Goal: Communication & Community: Answer question/provide support

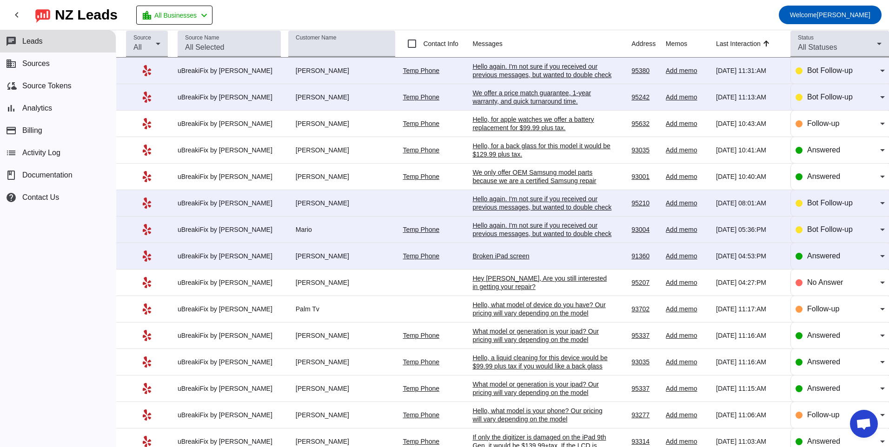
click at [481, 257] on div "Broken iPad screen" at bounding box center [541, 256] width 139 height 8
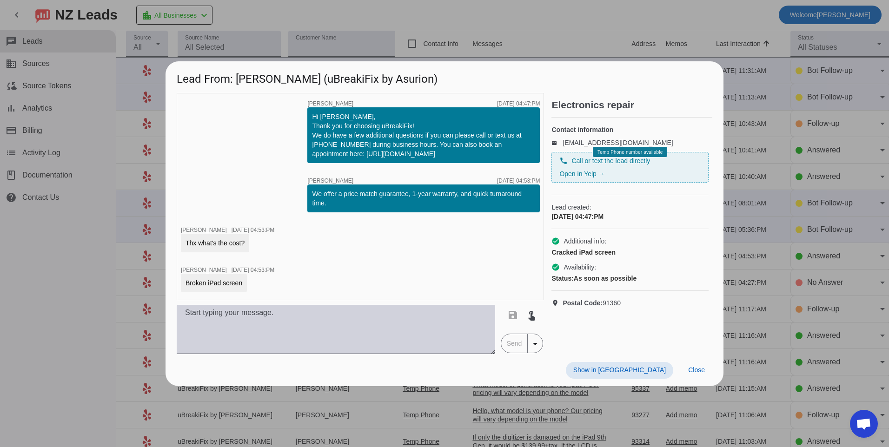
click at [406, 328] on textarea at bounding box center [336, 329] width 318 height 49
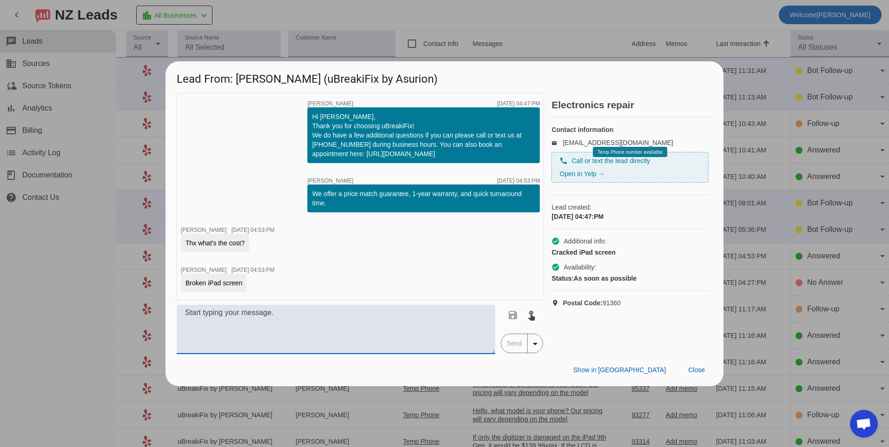
click at [363, 326] on textarea at bounding box center [336, 329] width 318 height 49
type textarea "Hello, what model of ipad do you have? Our pricing varies depending on the model"
click at [516, 345] on span "Send" at bounding box center [514, 343] width 26 height 19
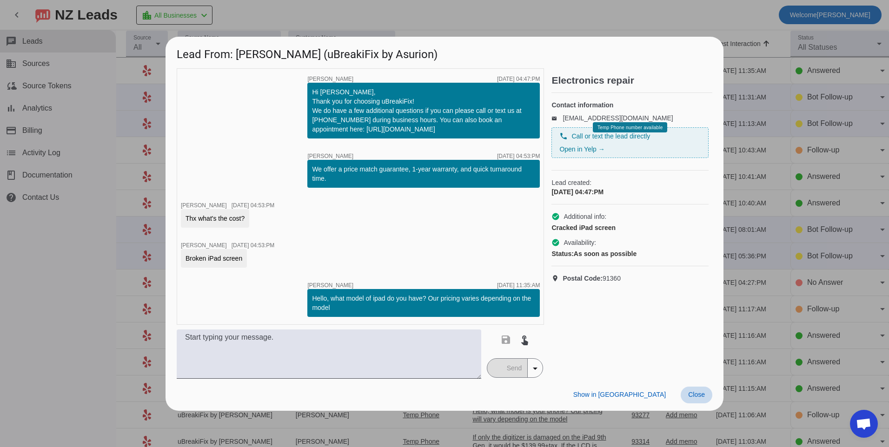
click at [704, 394] on span "Close" at bounding box center [696, 394] width 17 height 7
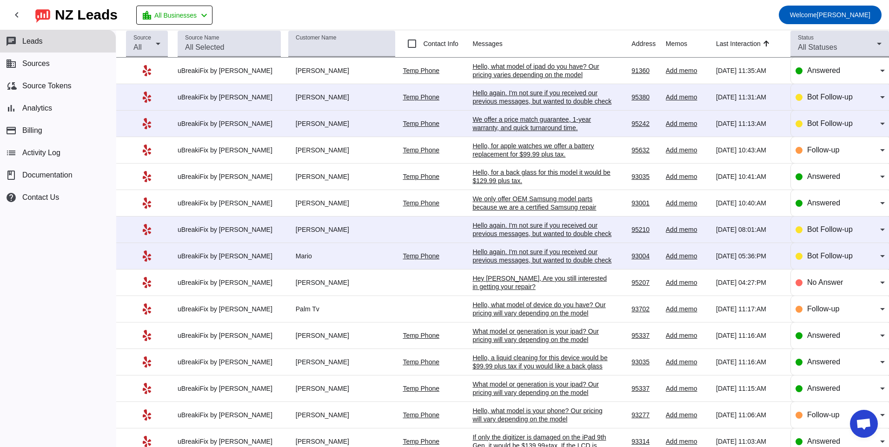
click at [487, 259] on div "Hello again. I'm not sure if you received our previous messages, but wanted to …" at bounding box center [541, 260] width 139 height 25
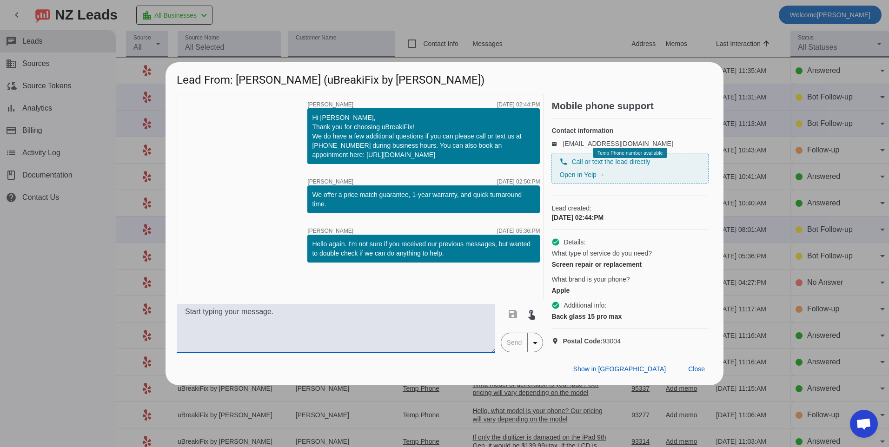
click at [231, 330] on textarea at bounding box center [336, 328] width 318 height 49
click at [257, 350] on textarea at bounding box center [336, 328] width 318 height 49
click at [207, 332] on textarea at bounding box center [336, 328] width 318 height 49
click at [181, 316] on textarea "$249.99" at bounding box center [336, 328] width 318 height 49
click at [390, 318] on textarea "Hello, we offer a back glass for this model for $249.99" at bounding box center [336, 328] width 318 height 49
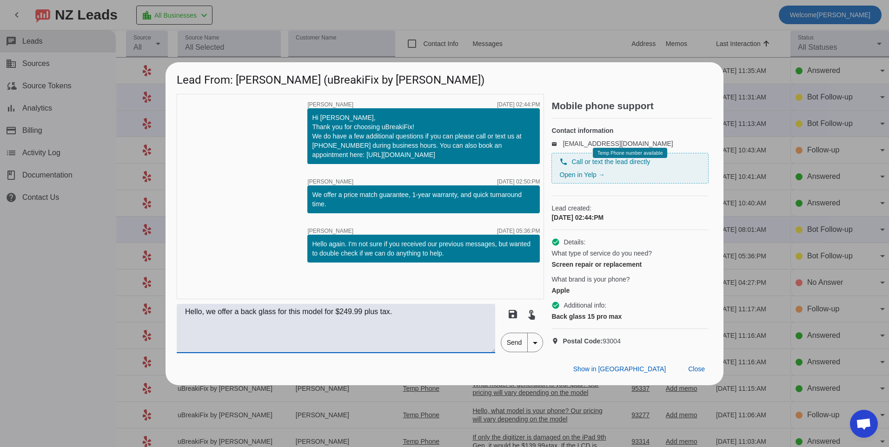
type textarea "Hello, we offer a back glass for this model for $249.99 plus tax."
click at [510, 352] on span "Send" at bounding box center [514, 342] width 26 height 19
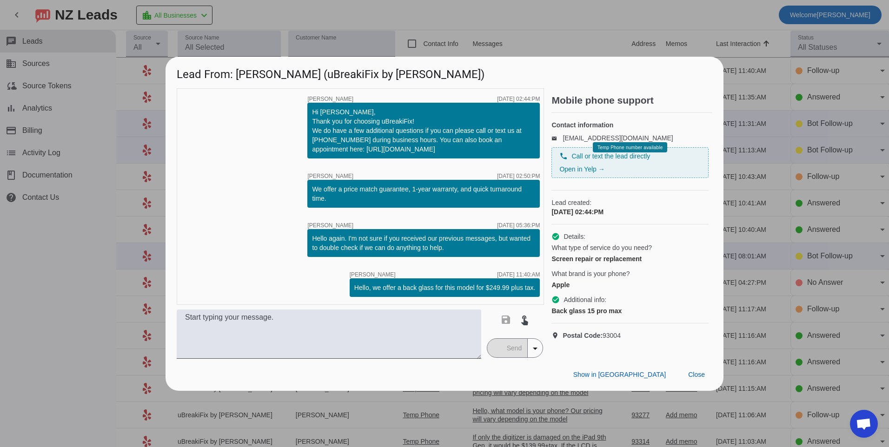
click at [249, 268] on div "timer close [PERSON_NAME] [DATE] 02:44:PM Hi [PERSON_NAME], Thank you for choos…" at bounding box center [360, 196] width 367 height 217
click at [703, 378] on span "Close" at bounding box center [696, 374] width 17 height 7
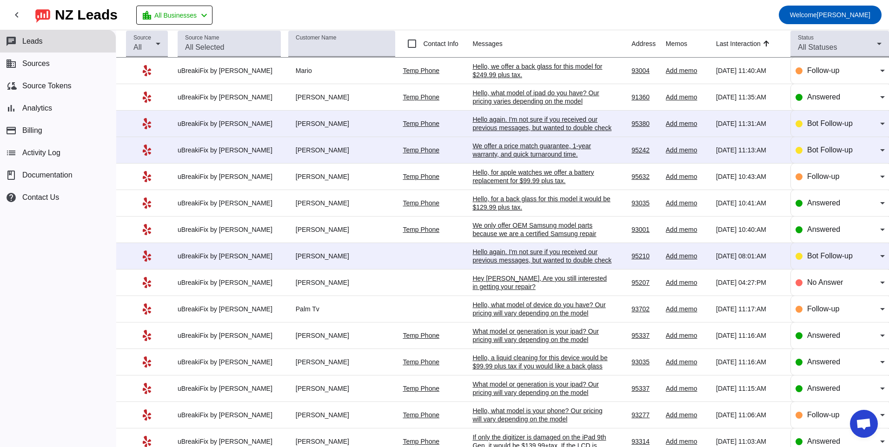
click at [496, 250] on div "Hello again. I'm not sure if you received our previous messages, but wanted to …" at bounding box center [541, 260] width 139 height 25
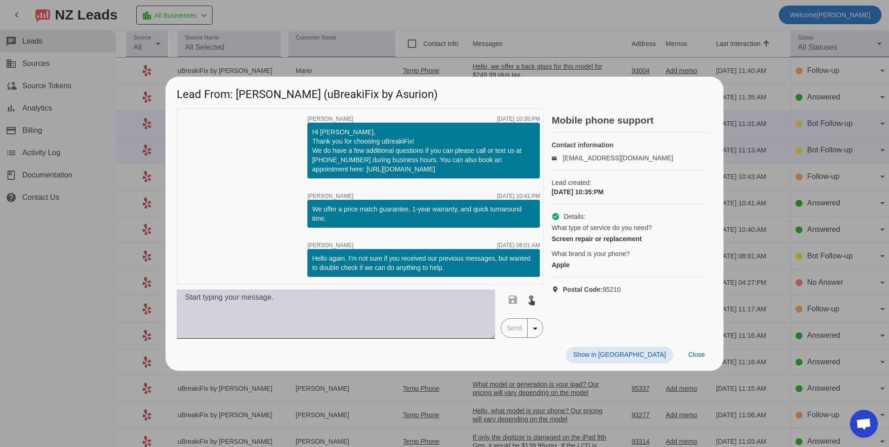
click at [433, 310] on textarea at bounding box center [336, 314] width 318 height 49
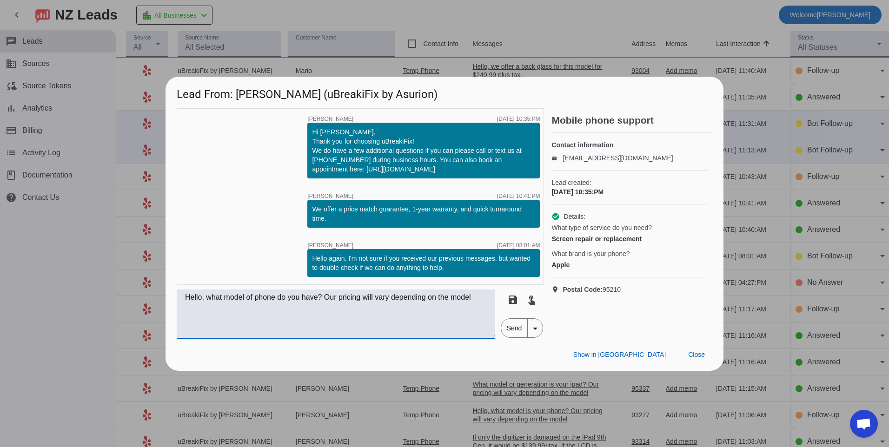
type textarea "Hello, what model of phone do you have? Our pricing will vary depending on the …"
click at [508, 326] on span "Send" at bounding box center [514, 328] width 26 height 19
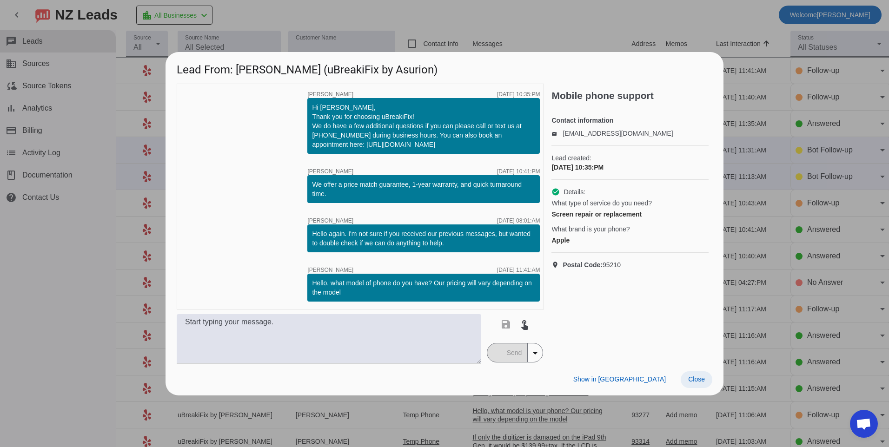
click at [696, 384] on span at bounding box center [696, 379] width 32 height 17
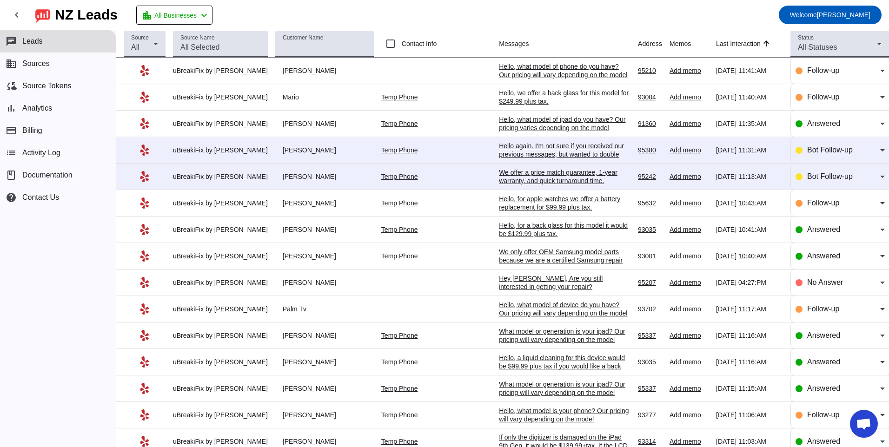
click at [510, 180] on div "We offer a price match guarantee, 1-year warranty, and quick turnaround time.​" at bounding box center [565, 176] width 132 height 17
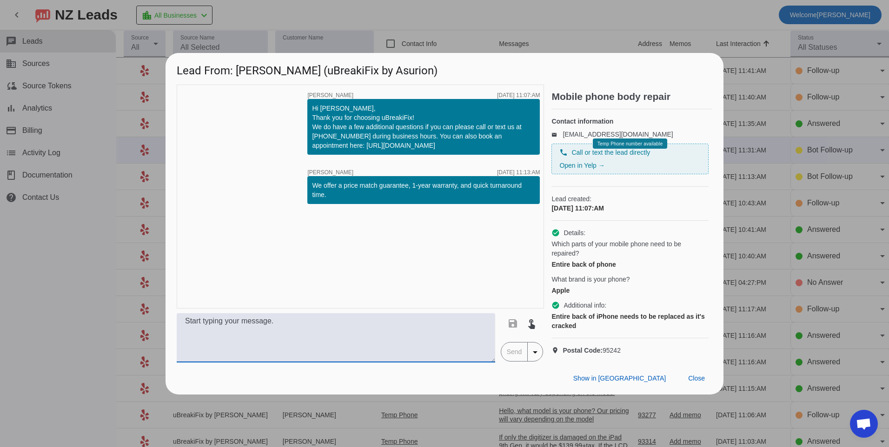
click at [405, 348] on textarea at bounding box center [336, 337] width 318 height 49
type textarea "Hello, what model of phone do you have? Our pricing will vary depending on the …"
click at [511, 358] on span "Send" at bounding box center [514, 352] width 26 height 19
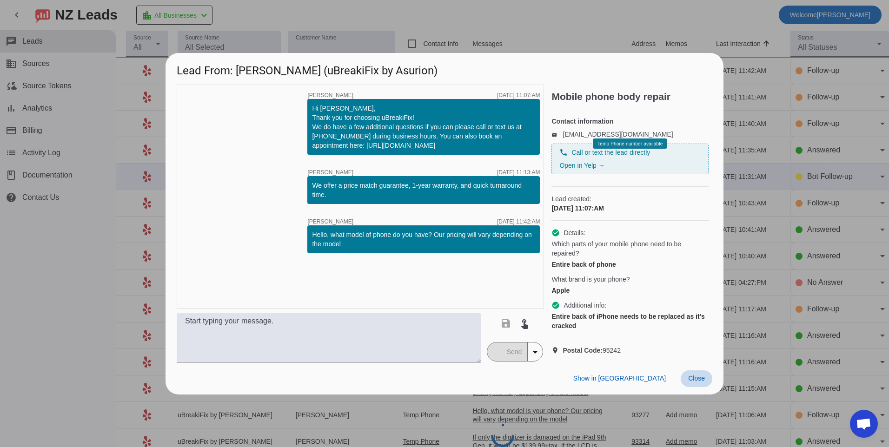
click at [699, 382] on span "Close" at bounding box center [696, 378] width 17 height 7
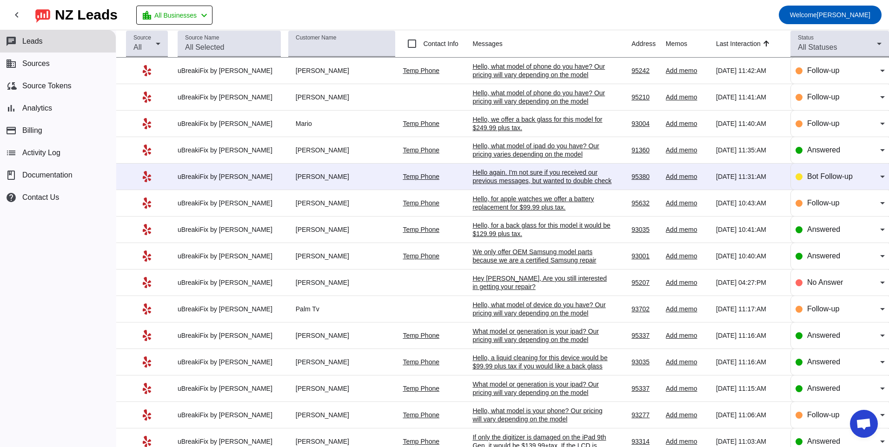
click at [499, 177] on div "Hello again. I'm not sure if you received our previous messages, but wanted to …" at bounding box center [541, 180] width 139 height 25
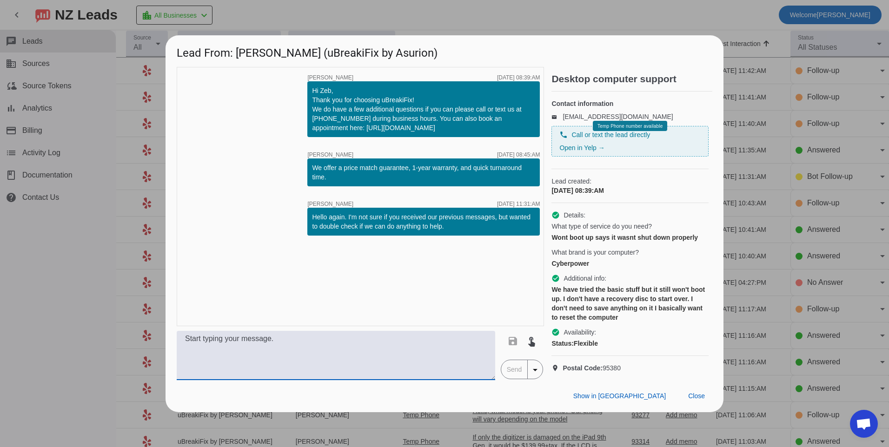
click at [346, 349] on textarea at bounding box center [336, 355] width 318 height 49
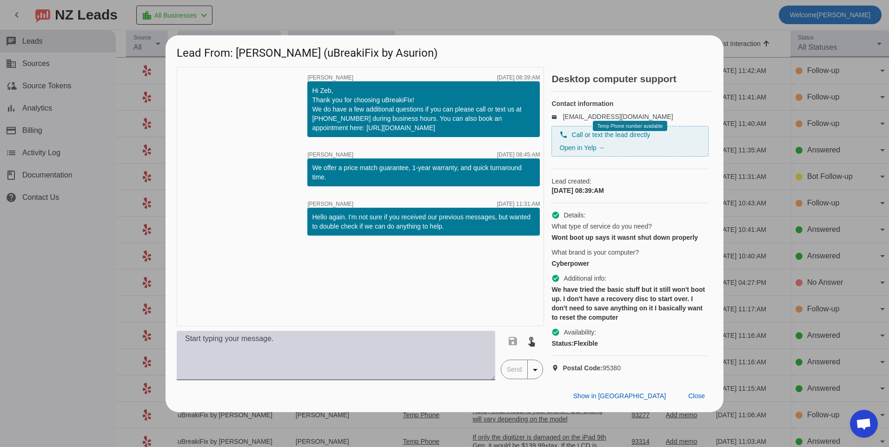
click at [326, 363] on textarea at bounding box center [336, 355] width 318 height 49
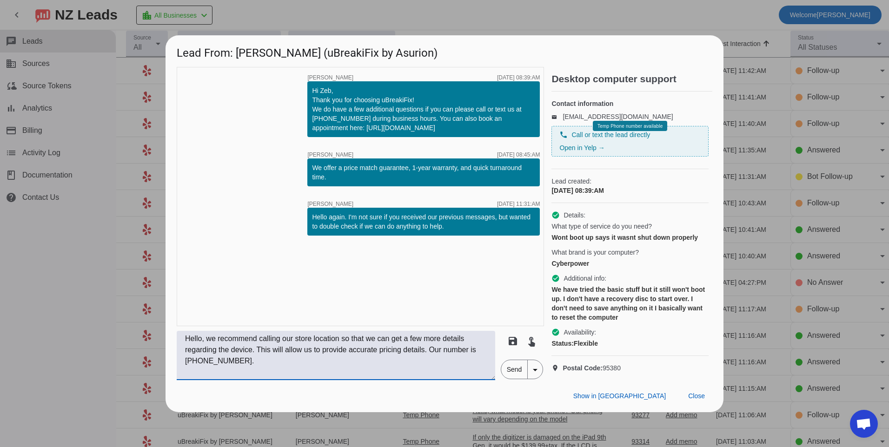
type textarea "Hello, we recommend calling our store location so that we can get a few more de…"
click at [516, 379] on span "Send" at bounding box center [514, 369] width 26 height 19
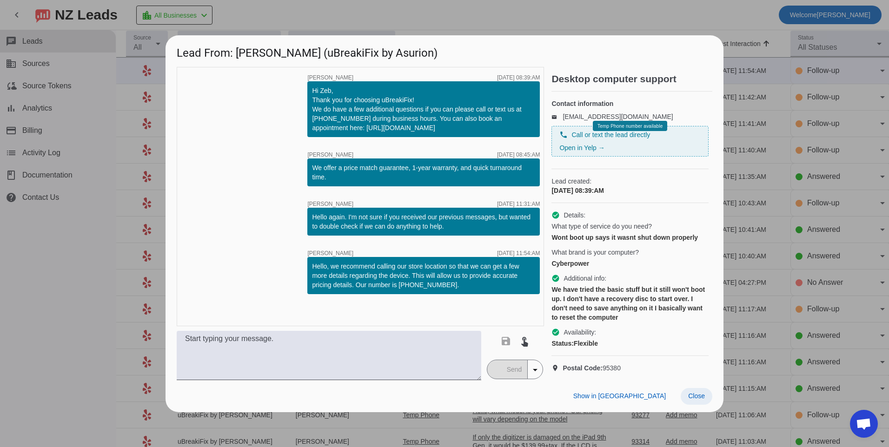
click at [707, 397] on span at bounding box center [696, 396] width 32 height 17
